Goal: Task Accomplishment & Management: Manage account settings

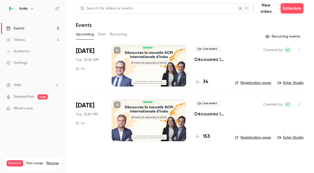
click at [202, 81] on div "34" at bounding box center [201, 82] width 14 height 7
click at [205, 83] on h4 "72" at bounding box center [205, 82] width 5 height 7
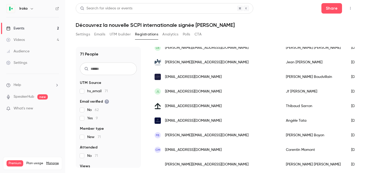
scroll to position [58, 0]
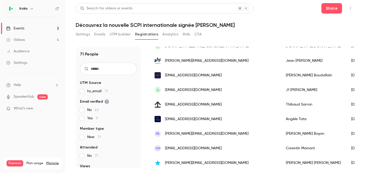
click at [107, 69] on input "text" at bounding box center [108, 69] width 57 height 13
paste input "**********"
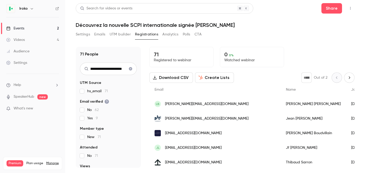
type input "**********"
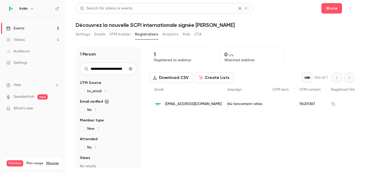
click at [313, 105] on div "116201367" at bounding box center [310, 104] width 32 height 15
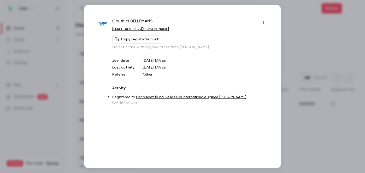
click at [296, 112] on div at bounding box center [182, 86] width 365 height 173
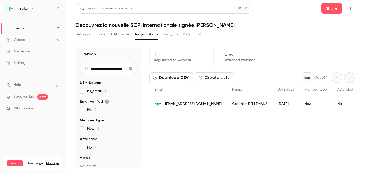
click at [174, 107] on div "christian.foubet@neo-gi.com" at bounding box center [188, 104] width 78 height 15
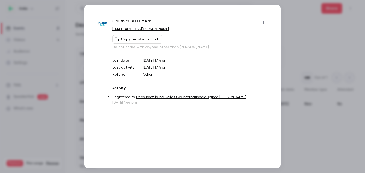
click at [262, 23] on icon "button" at bounding box center [263, 23] width 4 height 4
click at [249, 48] on div "Remove registration" at bounding box center [244, 49] width 40 height 5
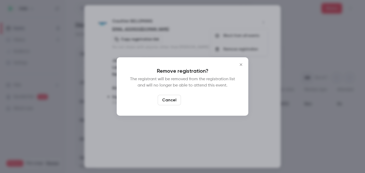
click at [201, 99] on button "Confirm" at bounding box center [195, 100] width 25 height 10
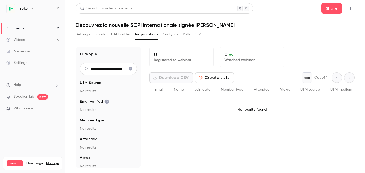
click at [130, 68] on icon "Clear search" at bounding box center [130, 68] width 3 height 3
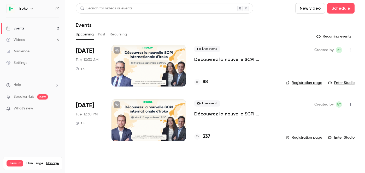
click at [238, 58] on p "Découvrez la nouvelle SCPI internationale d'Iroko" at bounding box center [235, 59] width 83 height 6
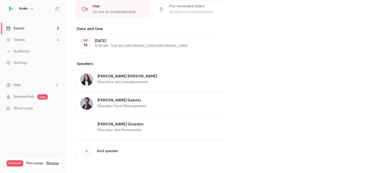
scroll to position [141, 0]
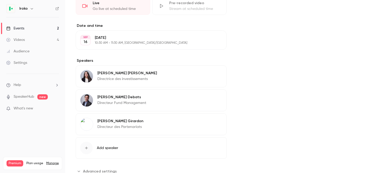
click at [151, 153] on button "Add speaker" at bounding box center [151, 148] width 151 height 21
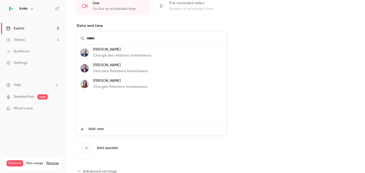
click at [83, 127] on li "Add new" at bounding box center [151, 130] width 150 height 12
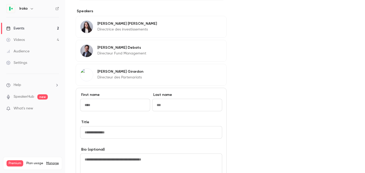
scroll to position [195, 0]
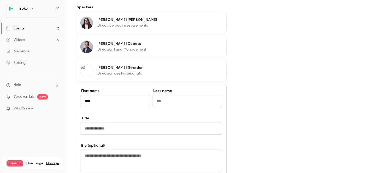
type input "****"
click at [172, 104] on input "Last name" at bounding box center [187, 101] width 70 height 13
type input "******"
click at [247, 70] on div "Cover image" at bounding box center [296, 52] width 118 height 400
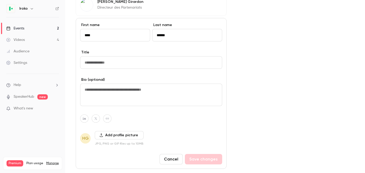
click at [168, 160] on button "Cancel" at bounding box center [171, 159] width 23 height 10
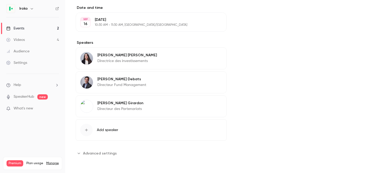
click at [215, 102] on button "Edit" at bounding box center [212, 104] width 19 height 8
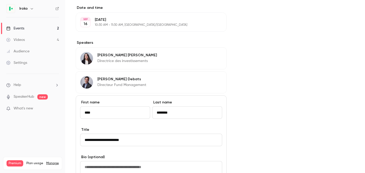
click at [110, 139] on input "**********" at bounding box center [151, 140] width 142 height 13
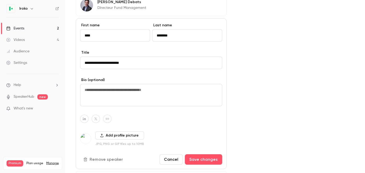
scroll to position [240, 0]
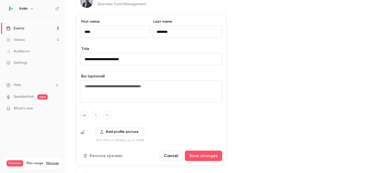
type input "**********"
click at [105, 132] on button "Add profile picture" at bounding box center [119, 132] width 49 height 8
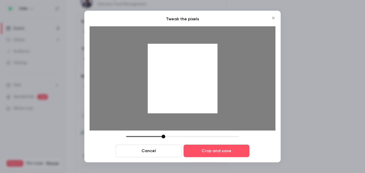
drag, startPoint x: 177, startPoint y: 77, endPoint x: 176, endPoint y: 92, distance: 15.2
click at [176, 92] on div at bounding box center [183, 79] width 70 height 70
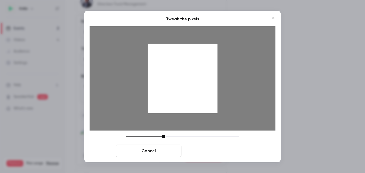
click at [208, 149] on button "Crop and save" at bounding box center [217, 151] width 66 height 13
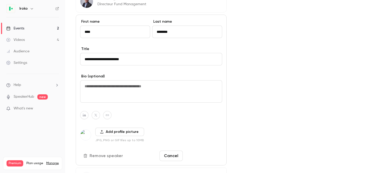
click at [207, 154] on button "Save changes" at bounding box center [203, 156] width 37 height 10
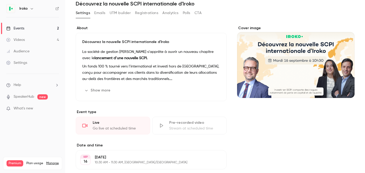
scroll to position [0, 0]
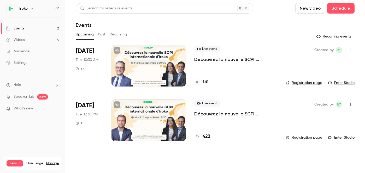
click at [157, 73] on div at bounding box center [149, 66] width 74 height 42
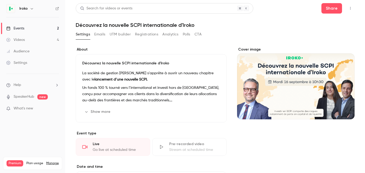
click at [295, 107] on div "Cover image" at bounding box center [296, 83] width 118 height 73
click at [0, 0] on input "Cover image" at bounding box center [0, 0] width 0 height 0
